Goal: Entertainment & Leisure: Consume media (video, audio)

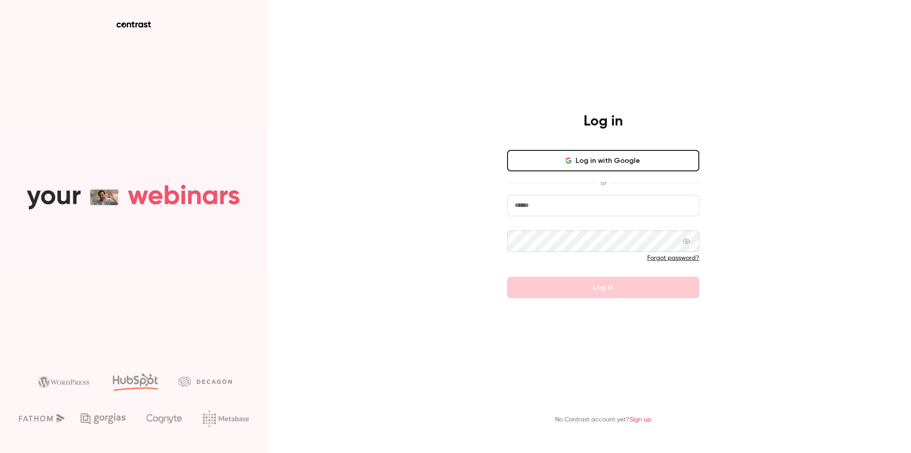
click at [596, 163] on button "Log in with Google" at bounding box center [603, 160] width 192 height 21
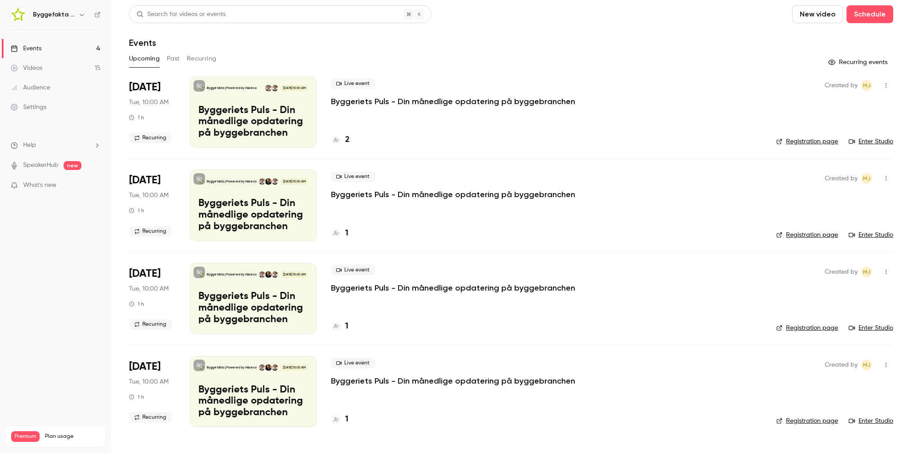
click at [174, 59] on button "Past" at bounding box center [173, 59] width 13 height 14
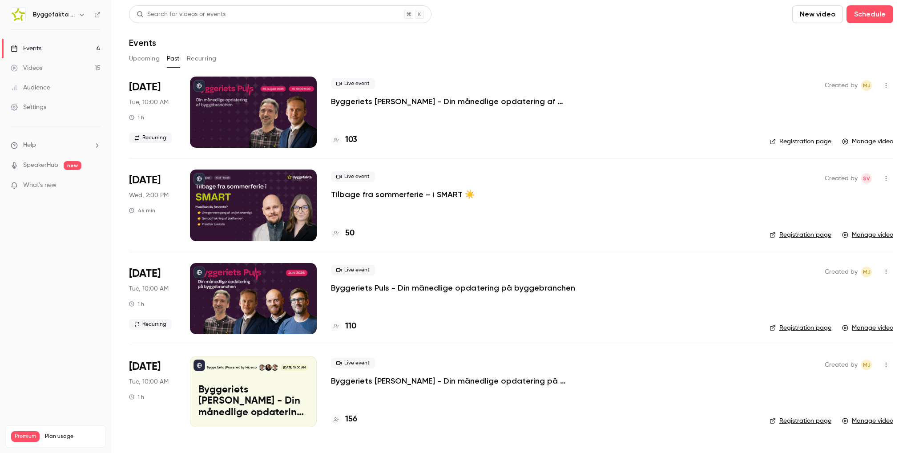
click at [341, 101] on p "Byggeriets [PERSON_NAME] - Din månedlige opdatering af byggebranchen" at bounding box center [464, 101] width 267 height 11
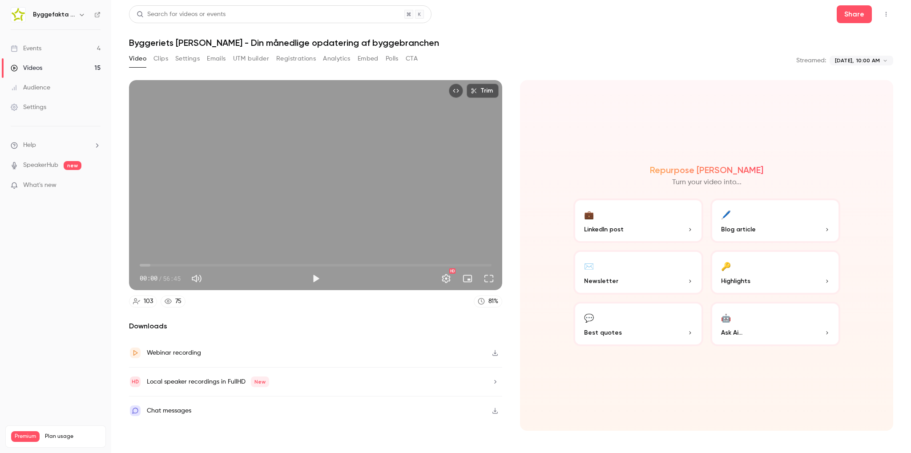
click at [271, 416] on div "Chat messages" at bounding box center [315, 410] width 373 height 28
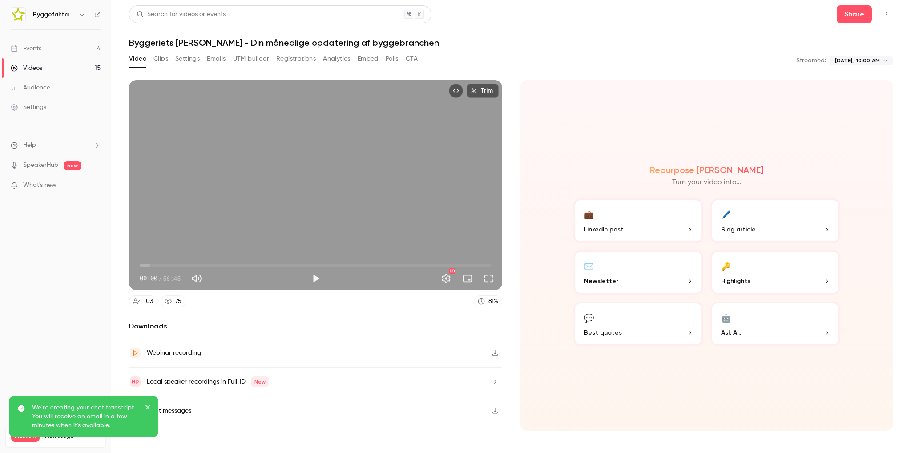
click at [150, 405] on icon "close" at bounding box center [148, 406] width 6 height 7
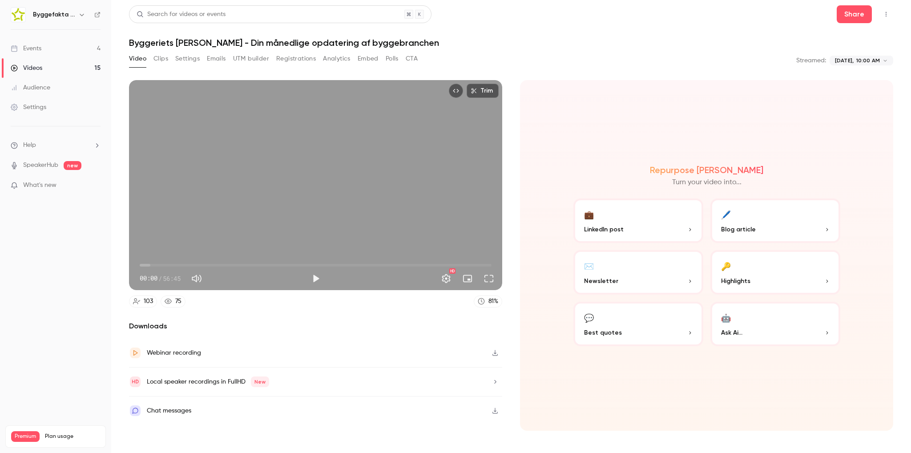
click at [140, 411] on div at bounding box center [135, 410] width 12 height 12
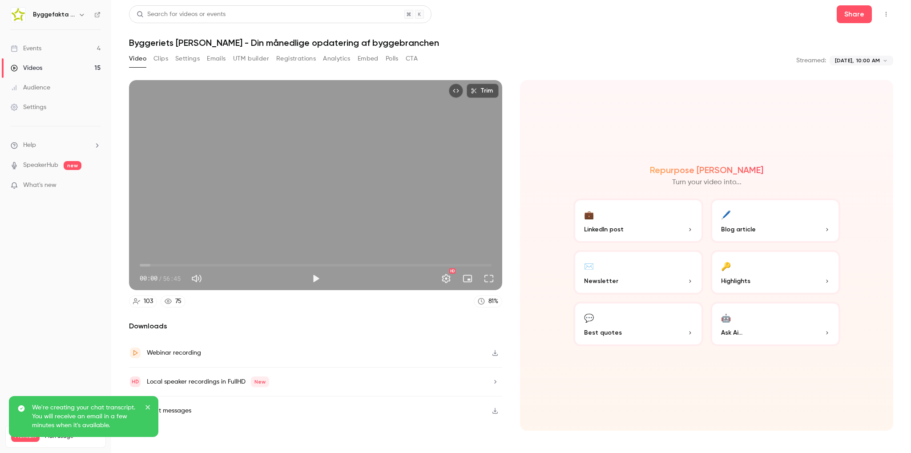
click at [150, 408] on icon "close" at bounding box center [148, 406] width 6 height 7
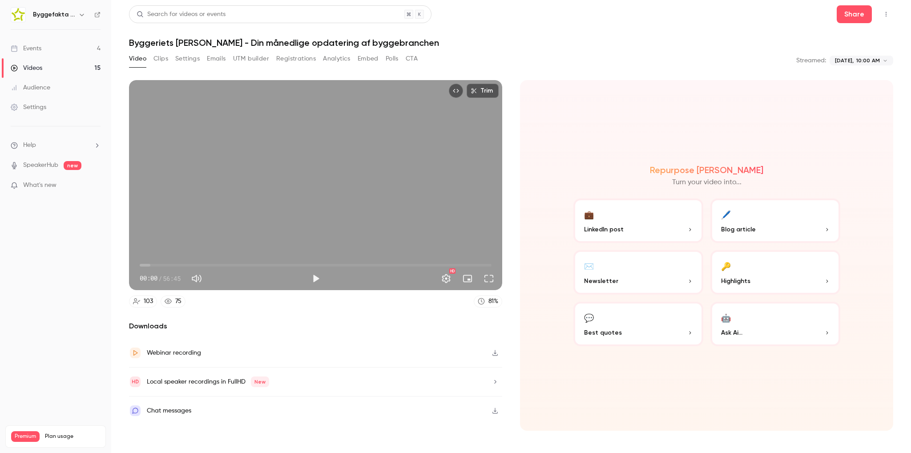
click at [493, 408] on icon "button" at bounding box center [494, 410] width 7 height 6
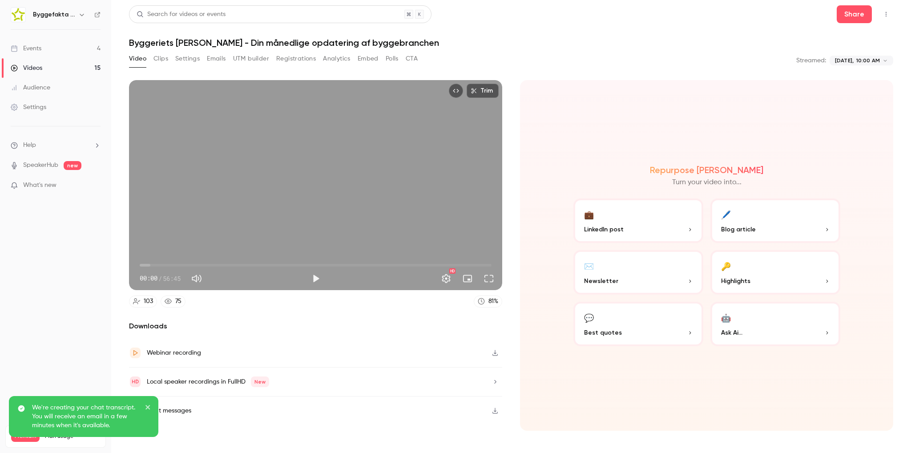
click at [146, 406] on icon "close" at bounding box center [147, 407] width 4 height 4
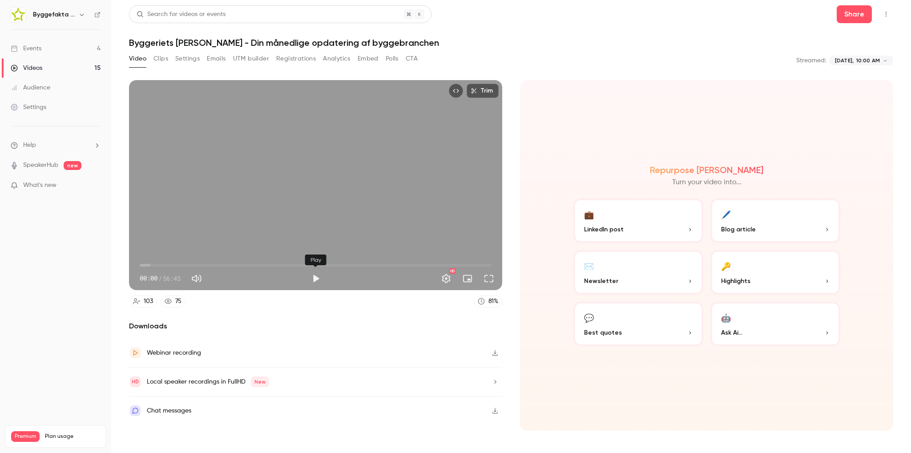
click at [318, 282] on button "Play" at bounding box center [316, 279] width 18 height 18
type input "***"
click at [167, 266] on span "04:26" at bounding box center [316, 265] width 352 height 14
click at [177, 263] on span "04:27" at bounding box center [316, 265] width 352 height 14
click at [196, 264] on span "09:02" at bounding box center [316, 265] width 352 height 14
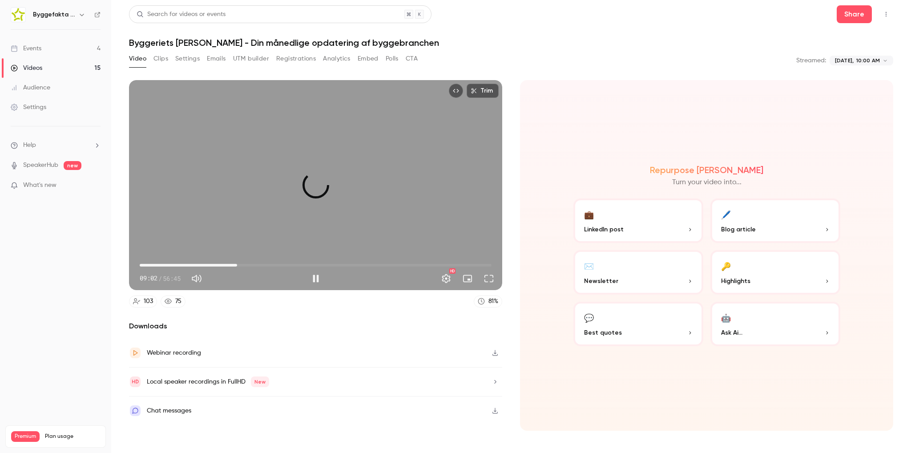
click at [237, 266] on span "15:42" at bounding box center [316, 265] width 352 height 14
click at [265, 266] on span "15:42" at bounding box center [316, 265] width 352 height 14
click at [302, 266] on span "26:15" at bounding box center [316, 265] width 352 height 14
drag, startPoint x: 310, startPoint y: 265, endPoint x: 317, endPoint y: 264, distance: 7.2
click at [310, 265] on span "27:24" at bounding box center [316, 265] width 352 height 14
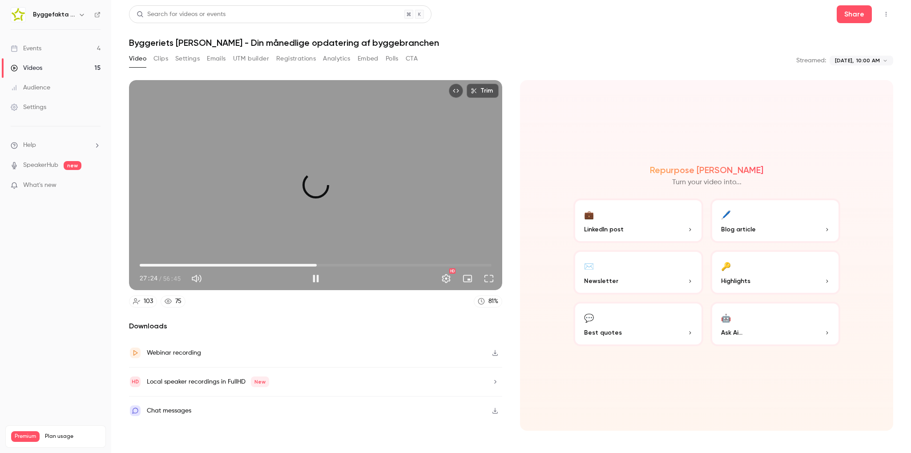
click at [317, 264] on span "28:33" at bounding box center [316, 265] width 352 height 14
click at [324, 264] on span "28:34" at bounding box center [316, 265] width 352 height 14
click at [338, 264] on span "32:00" at bounding box center [316, 265] width 352 height 14
click at [331, 265] on span "30:51" at bounding box center [316, 265] width 352 height 14
click at [350, 264] on span "33:43" at bounding box center [348, 265] width 3 height 3
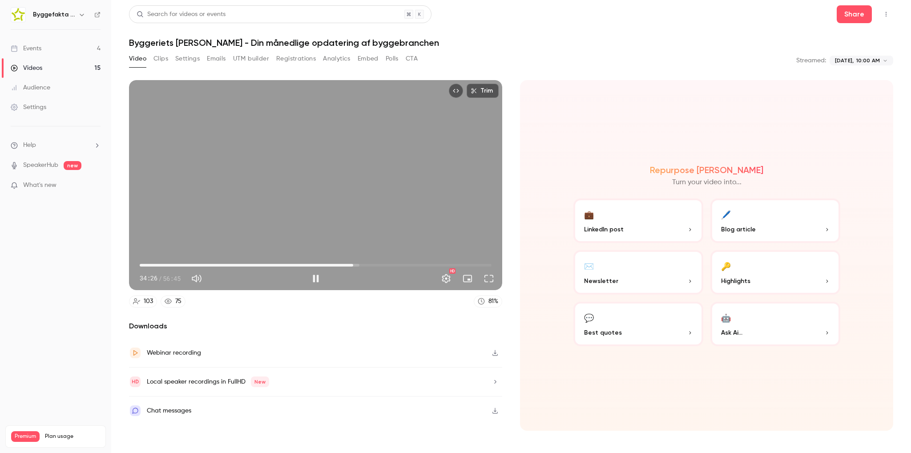
click at [363, 264] on span "34:26" at bounding box center [316, 265] width 352 height 14
click at [385, 197] on div "Trim 36:01 36:01 / 56:45 HD" at bounding box center [315, 185] width 373 height 210
click at [314, 274] on button "Play" at bounding box center [316, 279] width 18 height 18
click at [373, 266] on span "36:15" at bounding box center [316, 265] width 352 height 14
click at [381, 265] on span "37:40" at bounding box center [316, 265] width 352 height 14
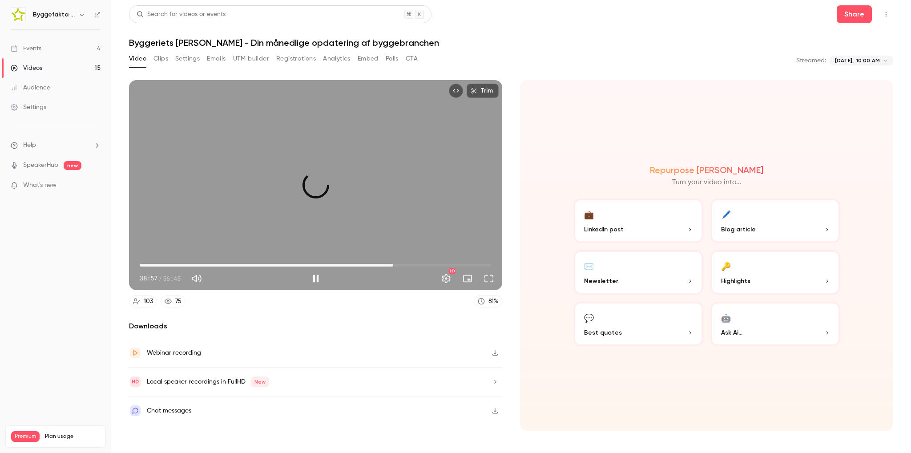
click at [393, 264] on span "40:54" at bounding box center [316, 265] width 352 height 14
click at [401, 264] on span "42:07" at bounding box center [316, 265] width 352 height 14
click at [411, 263] on span "43:50" at bounding box center [316, 265] width 352 height 14
click at [419, 265] on span "43:50" at bounding box center [316, 265] width 352 height 14
click at [429, 263] on span "46:42" at bounding box center [316, 265] width 352 height 14
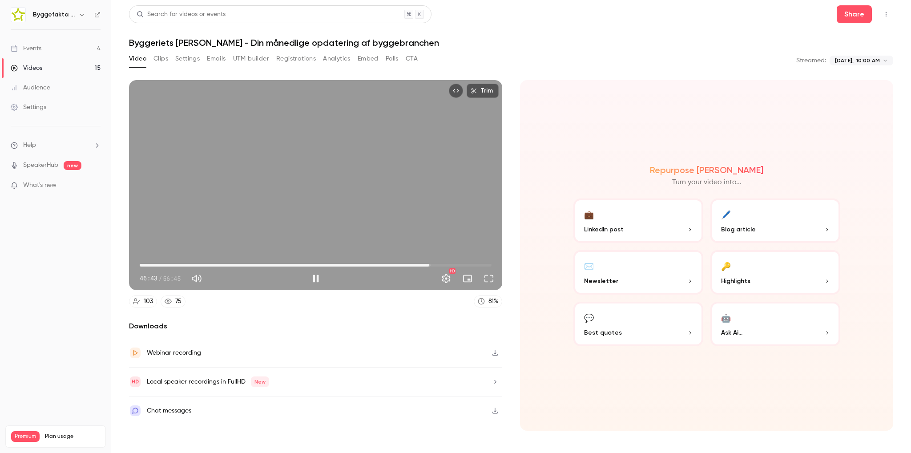
click at [440, 262] on span "46:43" at bounding box center [316, 265] width 352 height 14
click at [451, 263] on span "48:30" at bounding box center [316, 265] width 352 height 14
click at [461, 264] on span "51:48" at bounding box center [316, 265] width 352 height 14
click at [468, 266] on span "51:48" at bounding box center [316, 265] width 352 height 14
click at [473, 266] on span "53:49" at bounding box center [316, 265] width 352 height 14
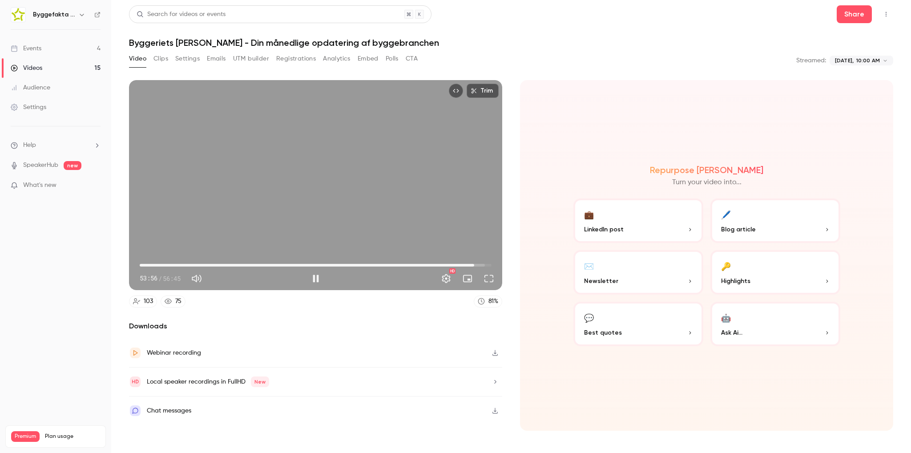
click at [475, 266] on span "53:56" at bounding box center [474, 265] width 3 height 3
click at [483, 265] on span "55:28" at bounding box center [316, 265] width 352 height 14
click at [316, 278] on button "Pause" at bounding box center [316, 279] width 18 height 18
type input "******"
